Goal: Find contact information: Find contact information

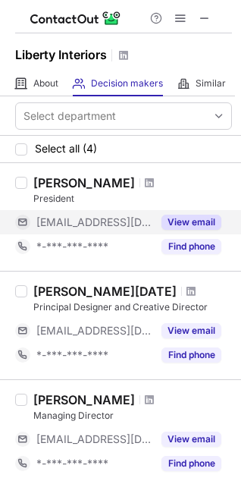
click at [187, 221] on button "View email" at bounding box center [192, 222] width 60 height 15
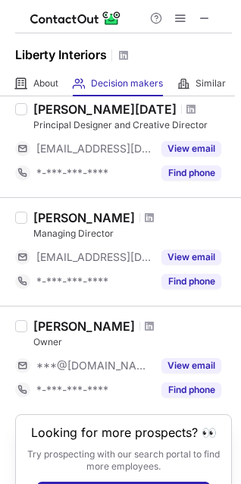
scroll to position [264, 0]
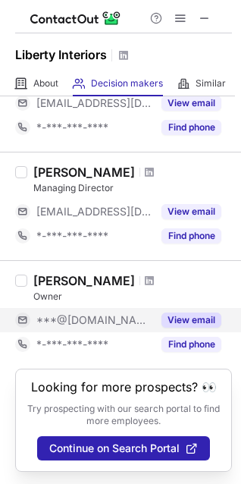
click at [187, 313] on button "View email" at bounding box center [192, 320] width 60 height 15
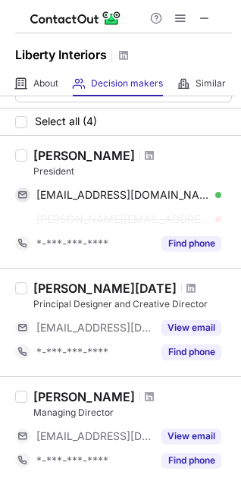
scroll to position [0, 0]
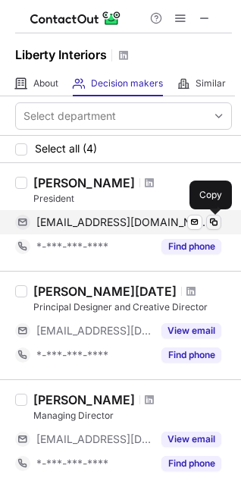
click at [218, 222] on span at bounding box center [214, 222] width 12 height 12
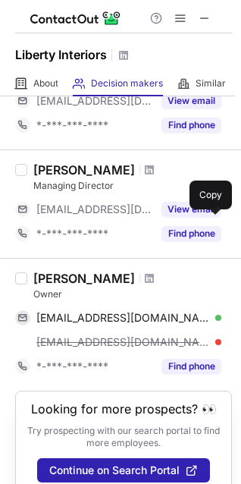
scroll to position [264, 0]
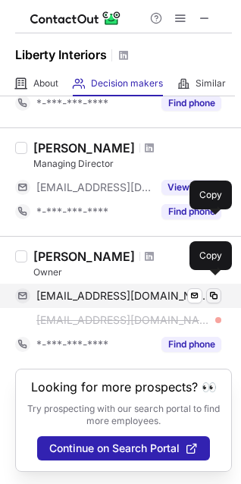
click at [211, 290] on span at bounding box center [214, 296] width 12 height 12
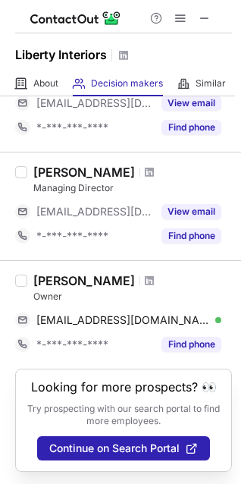
scroll to position [240, 0]
click at [195, 12] on div "Help & Support" at bounding box center [180, 18] width 73 height 18
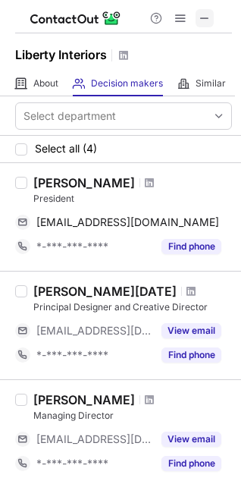
click at [206, 14] on span at bounding box center [205, 18] width 12 height 12
